Goal: Information Seeking & Learning: Find specific fact

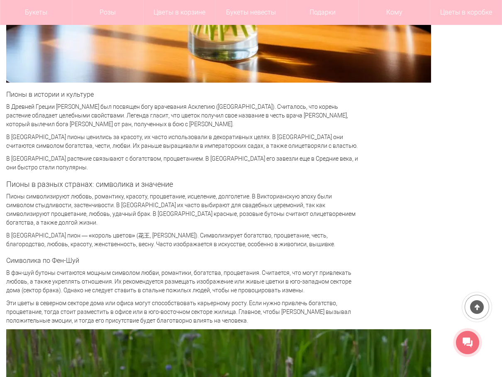
scroll to position [1203, 0]
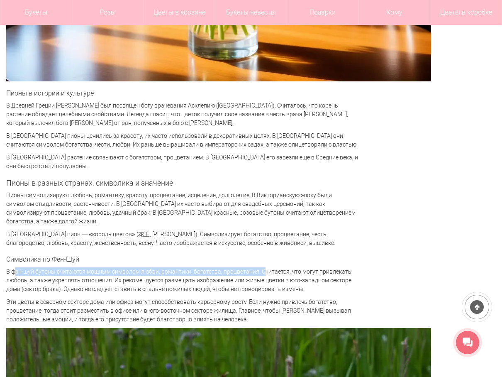
drag, startPoint x: 6, startPoint y: 263, endPoint x: 256, endPoint y: 261, distance: 250.2
click at [256, 267] on p "В фэн-шуй бутоны считаются мощным символом любви, романтики, богатства, процвет…" at bounding box center [182, 280] width 353 height 26
drag, startPoint x: 256, startPoint y: 261, endPoint x: 252, endPoint y: 263, distance: 5.0
copy p "В фэн-шуй бутоны считаются мощным символом любви, романтики, богатства, процвет…"
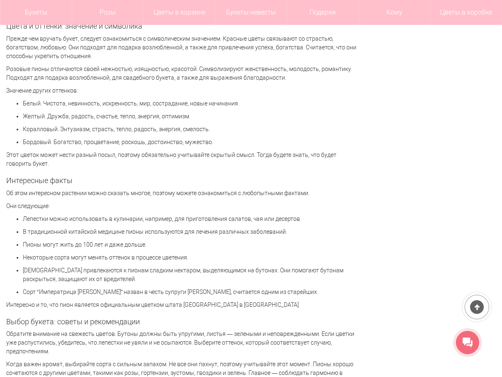
scroll to position [1991, 0]
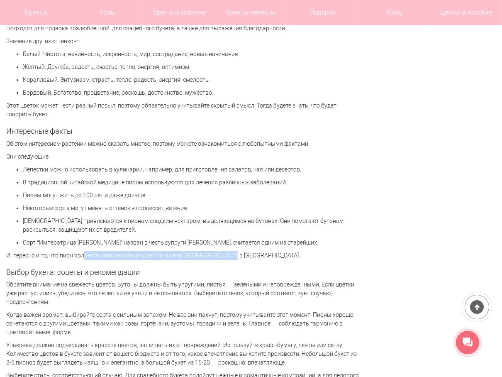
drag, startPoint x: 75, startPoint y: 247, endPoint x: 229, endPoint y: 245, distance: 154.8
click at [229, 251] on p "Интересно и то, что пион является официальным цветком штата [GEOGRAPHIC_DATA] в…" at bounding box center [182, 255] width 353 height 9
drag, startPoint x: 229, startPoint y: 245, endPoint x: 202, endPoint y: 246, distance: 27.0
copy p "является официальным цветком штата [GEOGRAPHIC_DATA] в [GEOGRAPHIC_DATA]."
drag, startPoint x: 44, startPoint y: 187, endPoint x: 143, endPoint y: 185, distance: 99.6
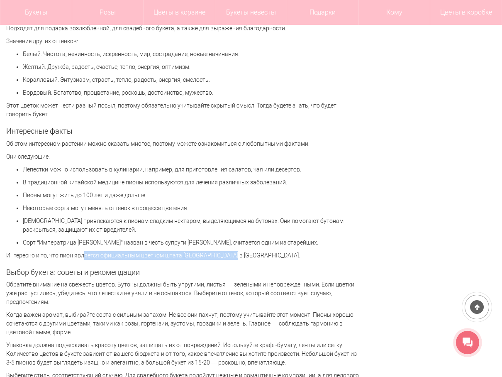
click at [143, 191] on p "Пионы могут жить до 100 лет и даже дольше." at bounding box center [191, 195] width 336 height 9
drag, startPoint x: 143, startPoint y: 185, endPoint x: 137, endPoint y: 187, distance: 6.3
copy p "могут жить до 100 лет и даже дольше"
